Goal: Navigation & Orientation: Find specific page/section

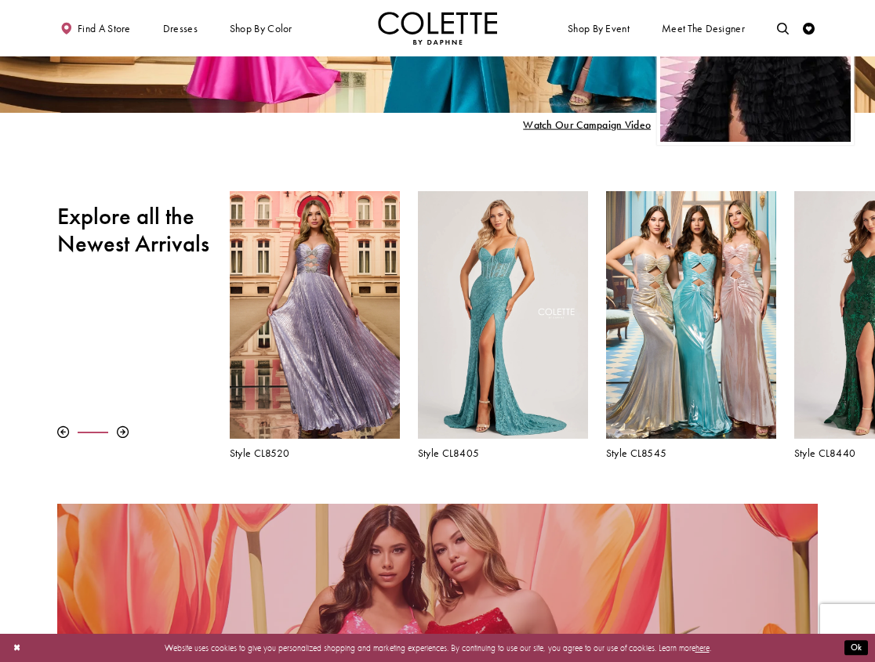
scroll to position [700, 0]
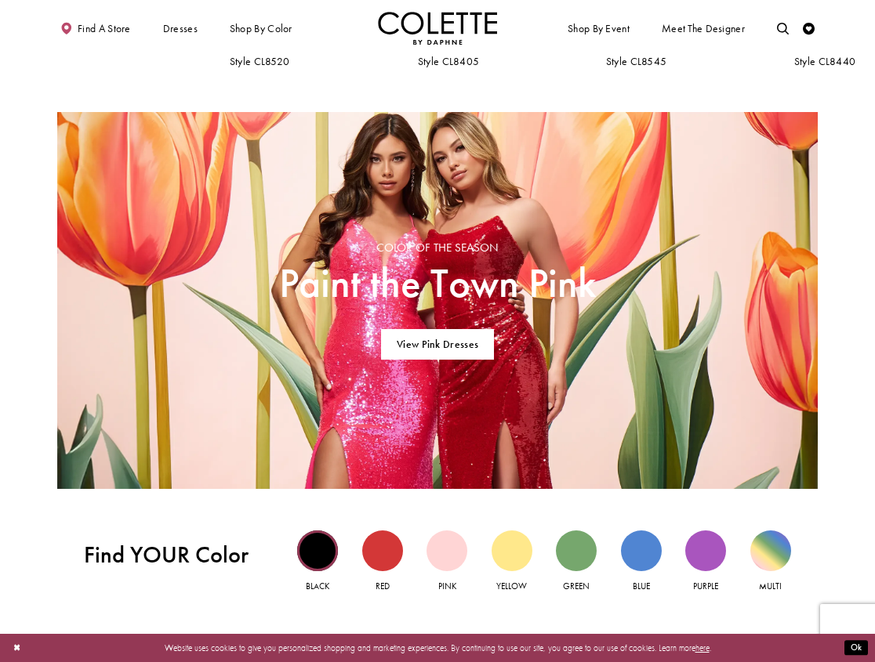
click at [307, 544] on div "Black view" at bounding box center [317, 551] width 41 height 41
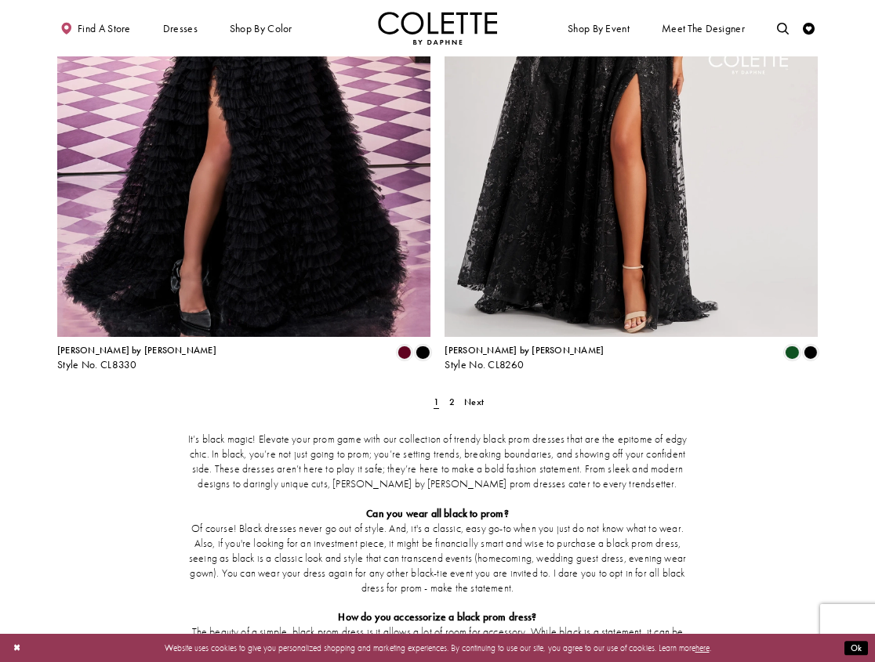
scroll to position [2117, 0]
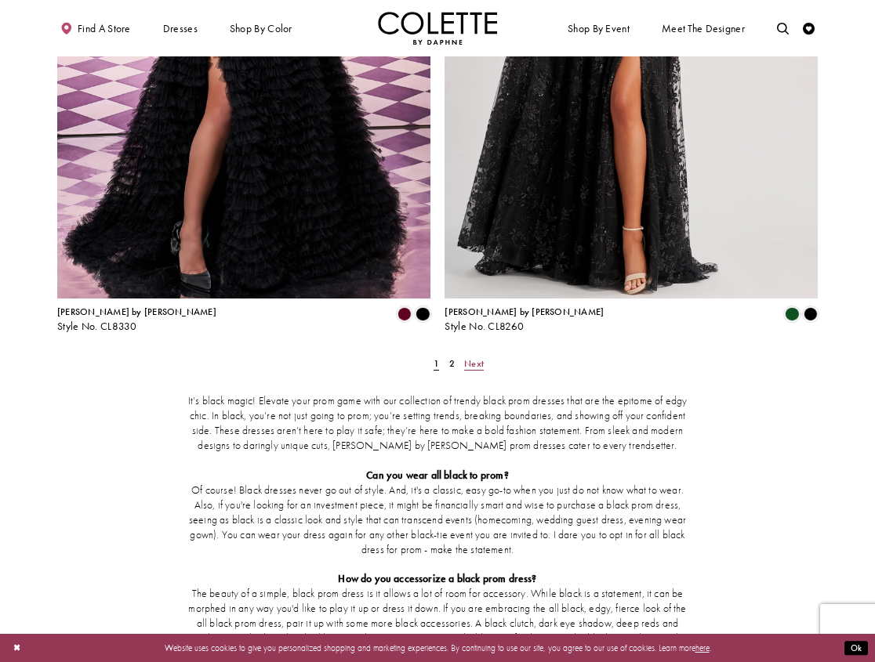
click at [474, 358] on span "Next" at bounding box center [474, 364] width 20 height 13
